Goal: Register for event/course

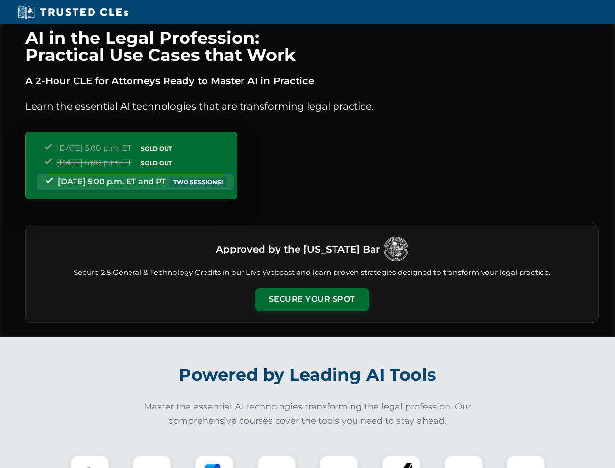
click at [312, 299] on button "Secure Your Spot" at bounding box center [312, 299] width 114 height 22
click at [90, 461] on img at bounding box center [90, 474] width 28 height 28
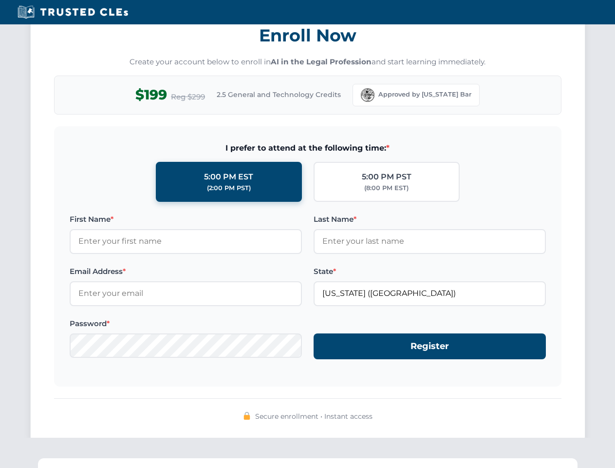
scroll to position [956, 0]
